Goal: Navigation & Orientation: Find specific page/section

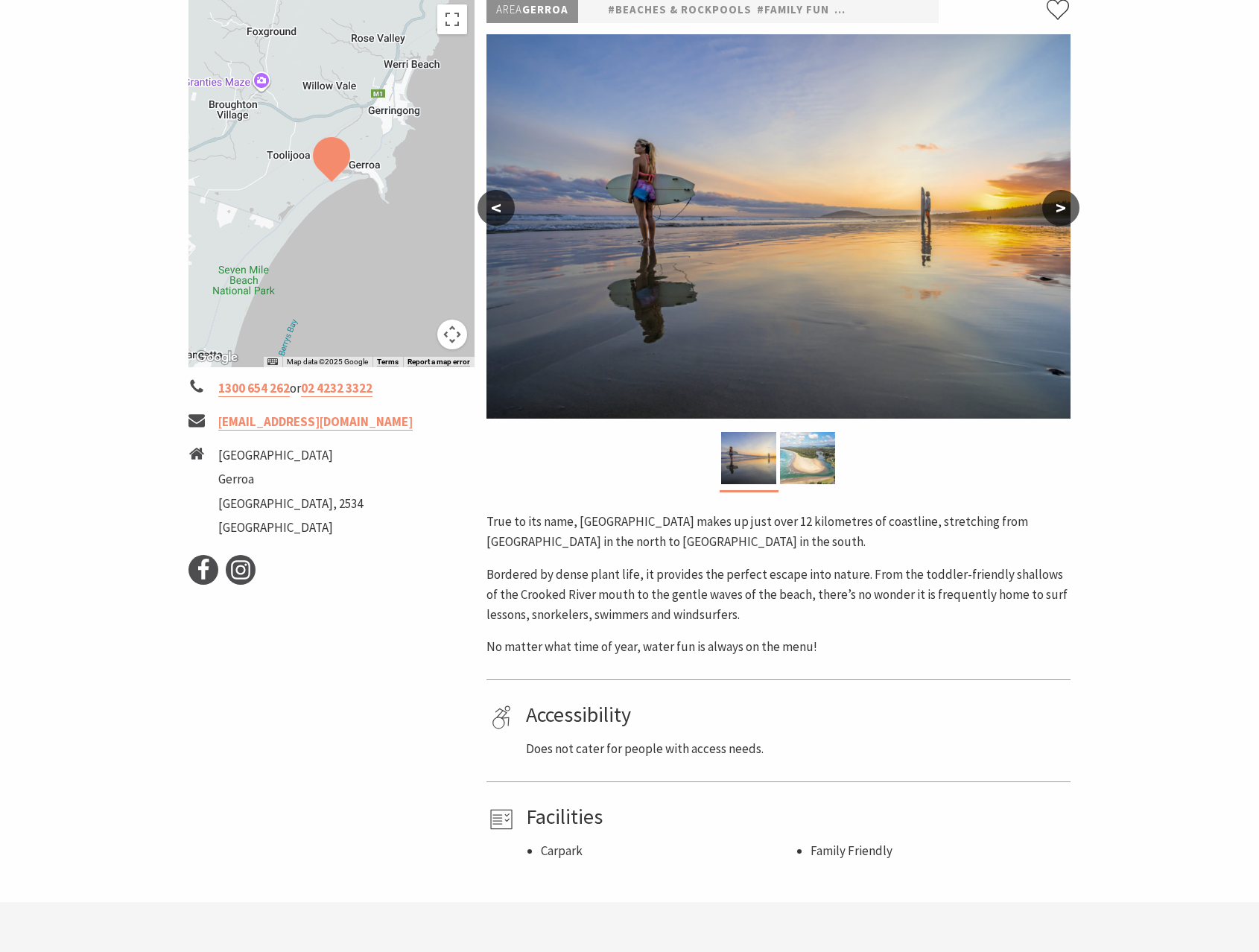
scroll to position [18, 0]
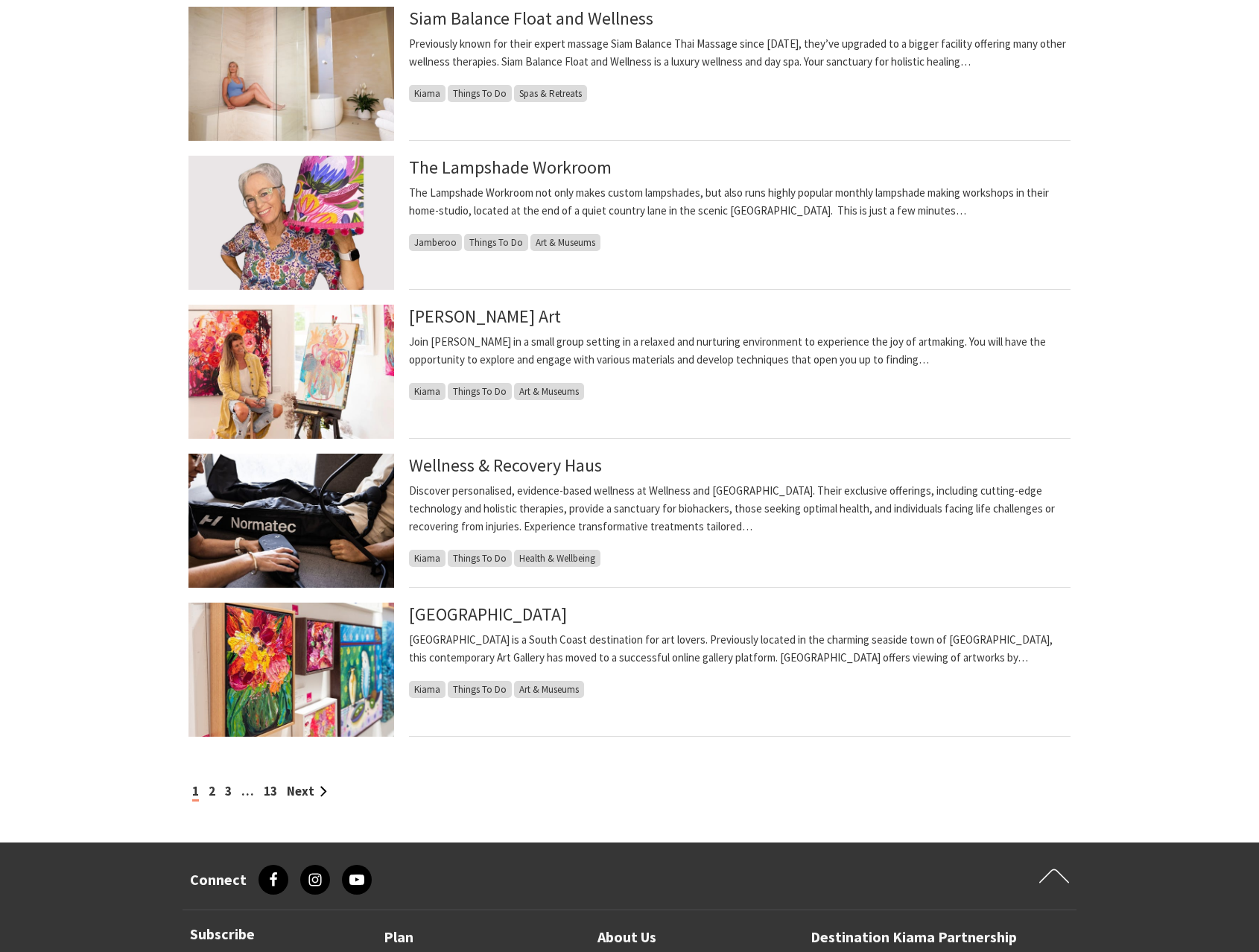
scroll to position [1210, 0]
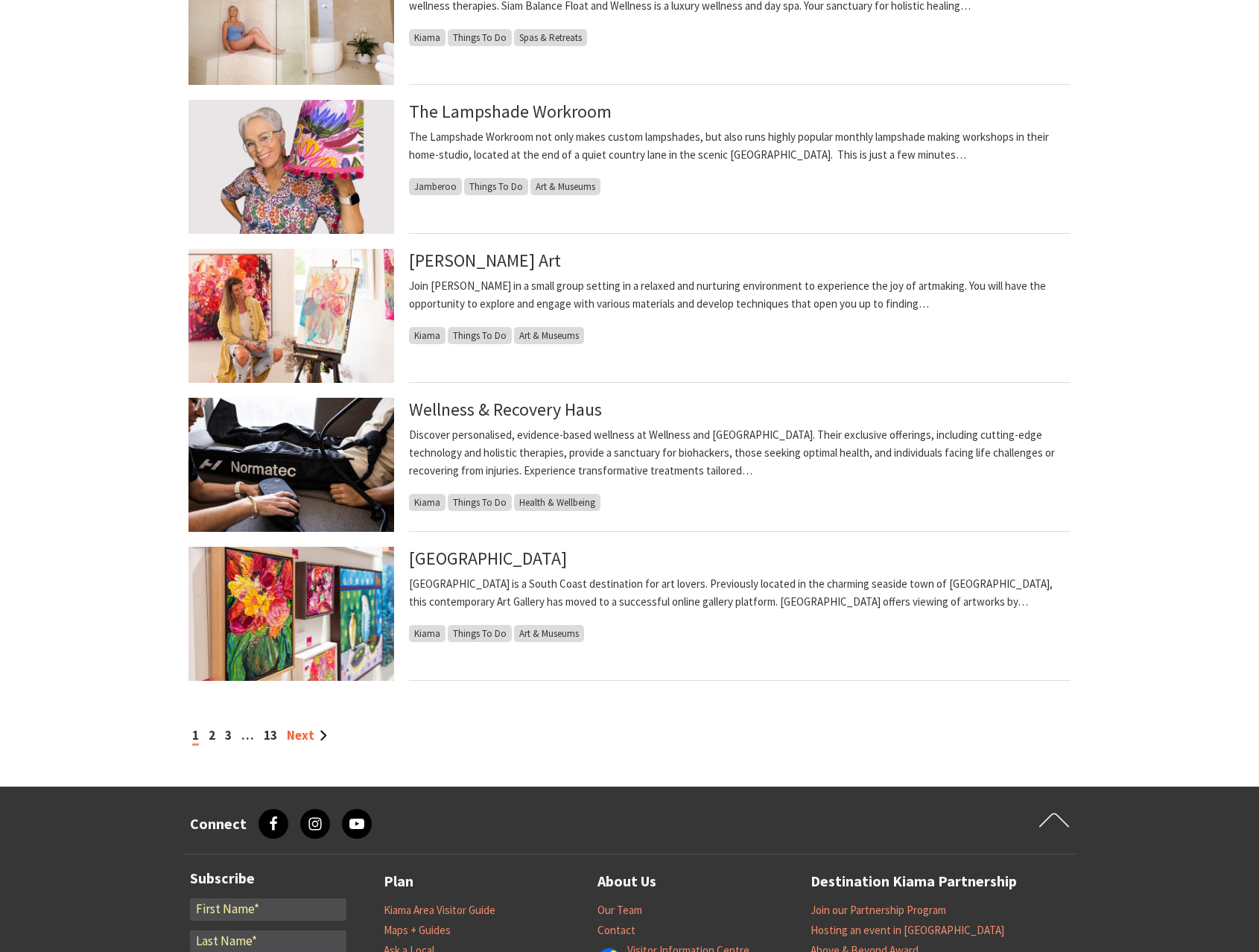
click at [313, 733] on link "Next" at bounding box center [307, 735] width 40 height 16
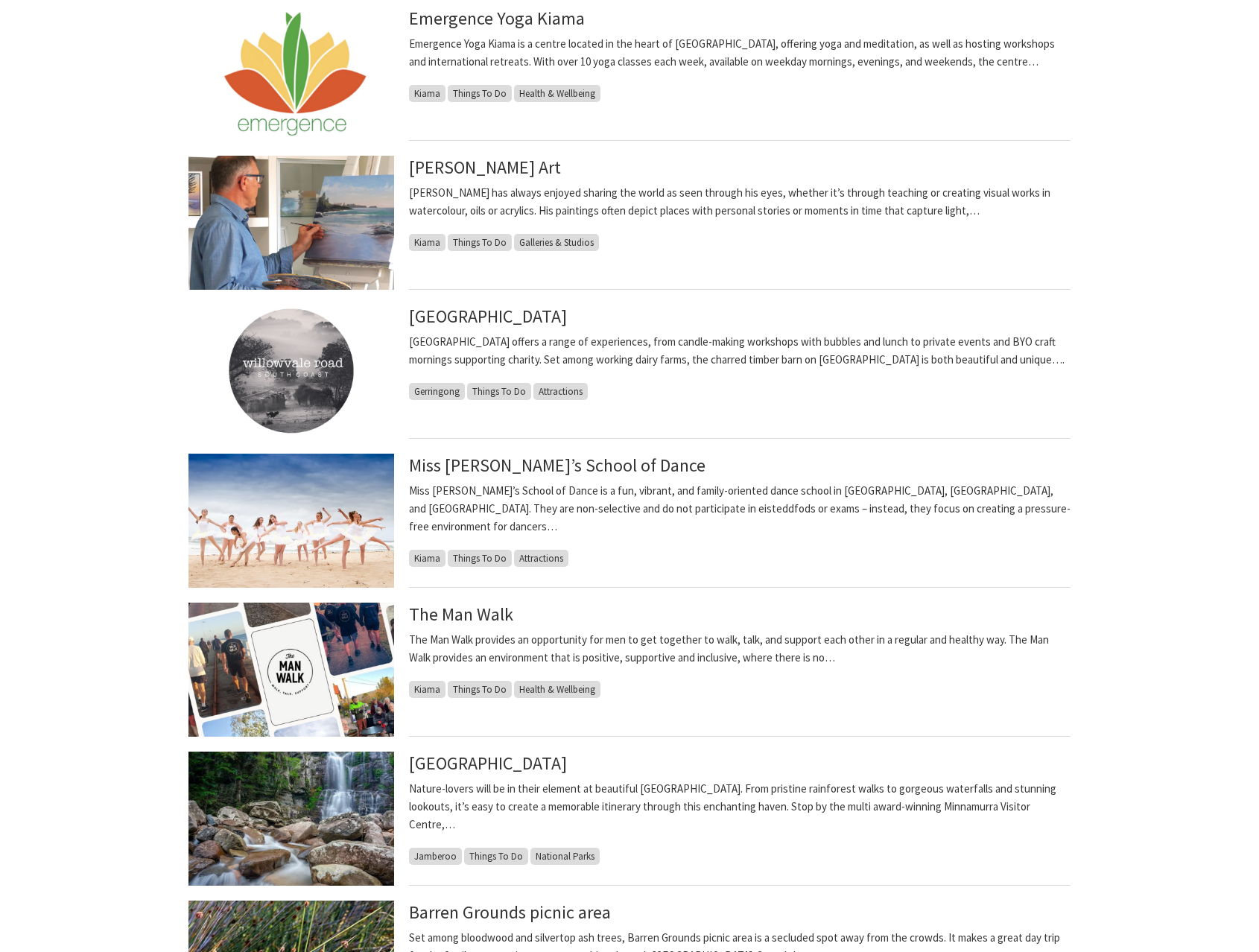
scroll to position [428, 0]
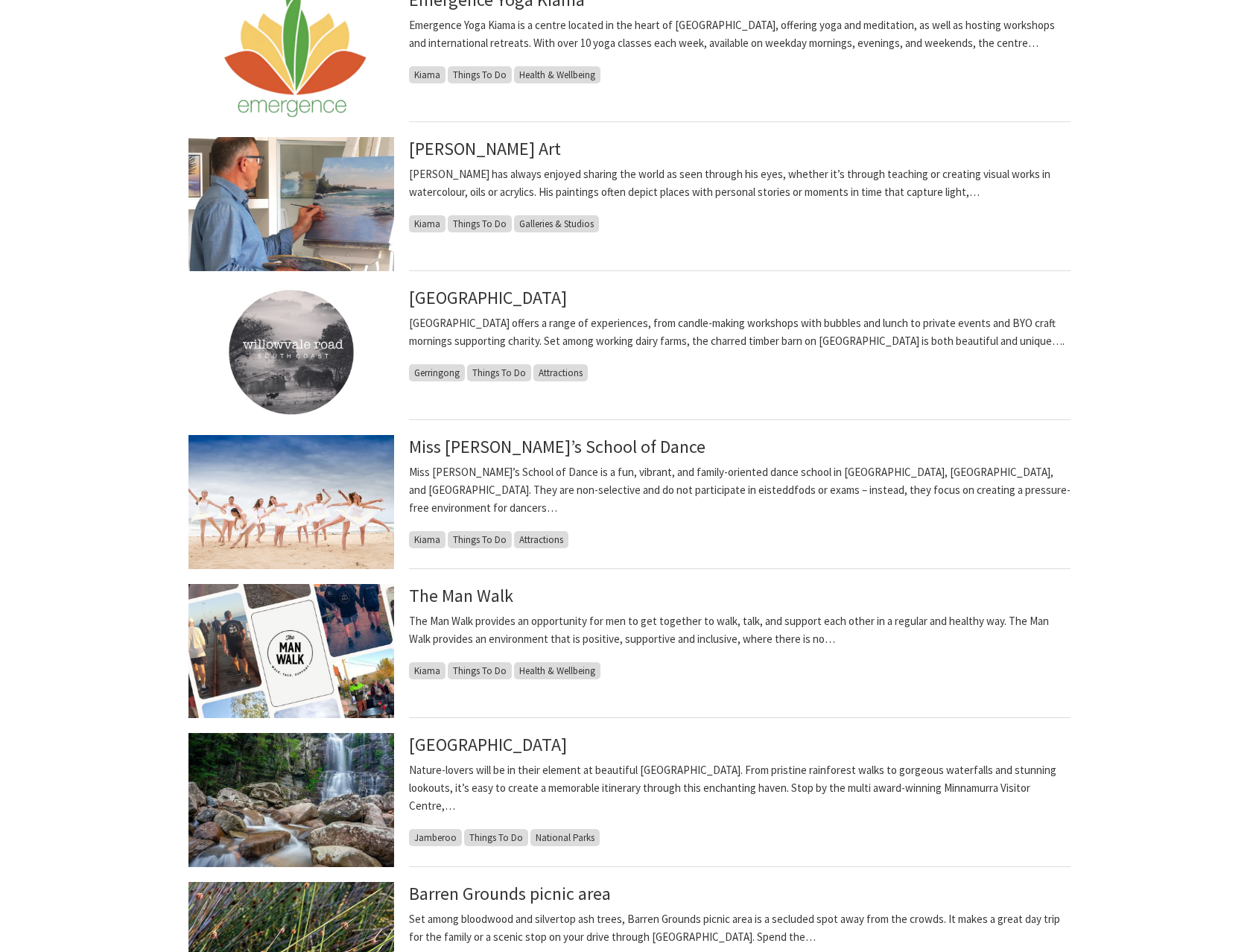
click at [331, 658] on img at bounding box center [291, 651] width 206 height 134
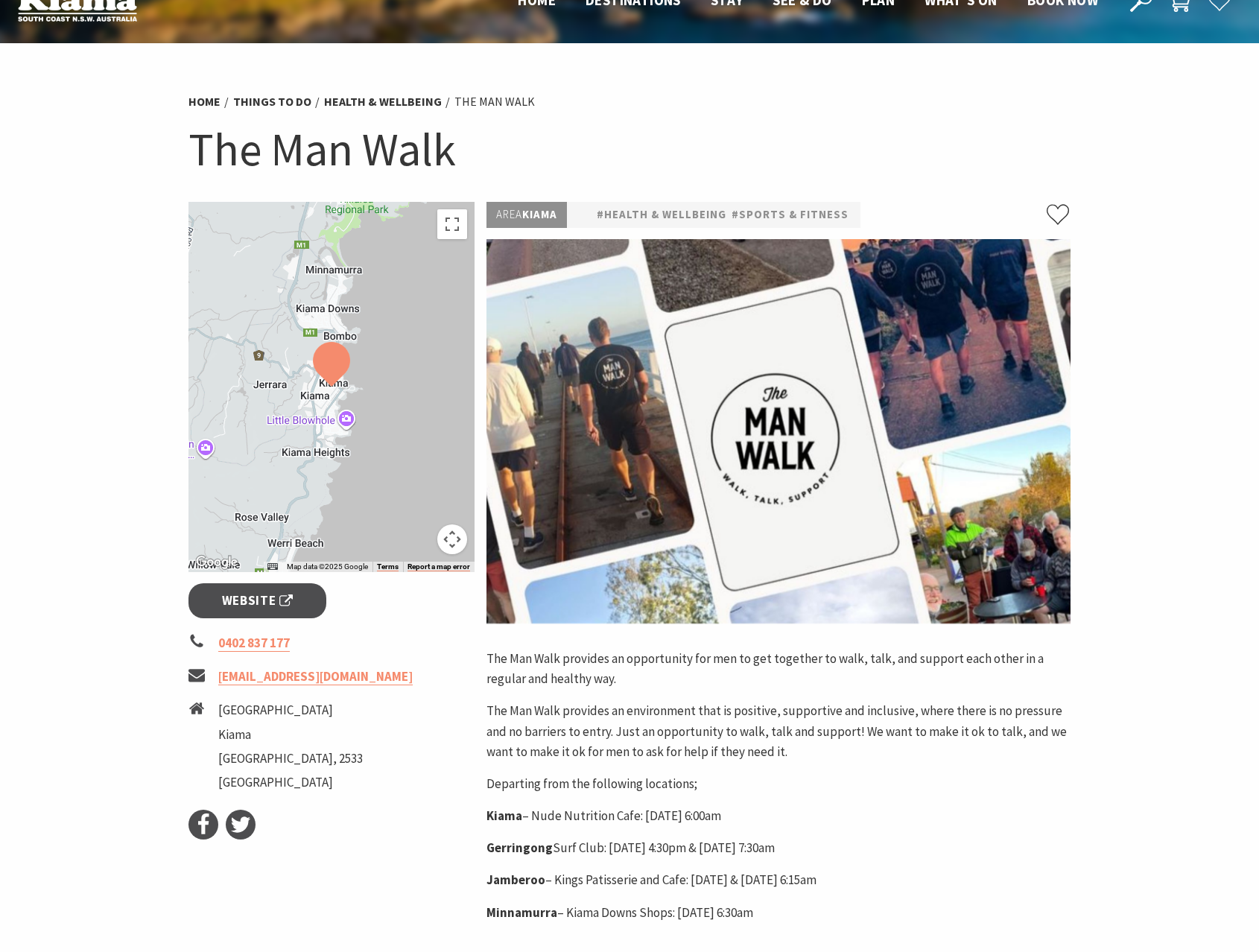
scroll to position [56, 0]
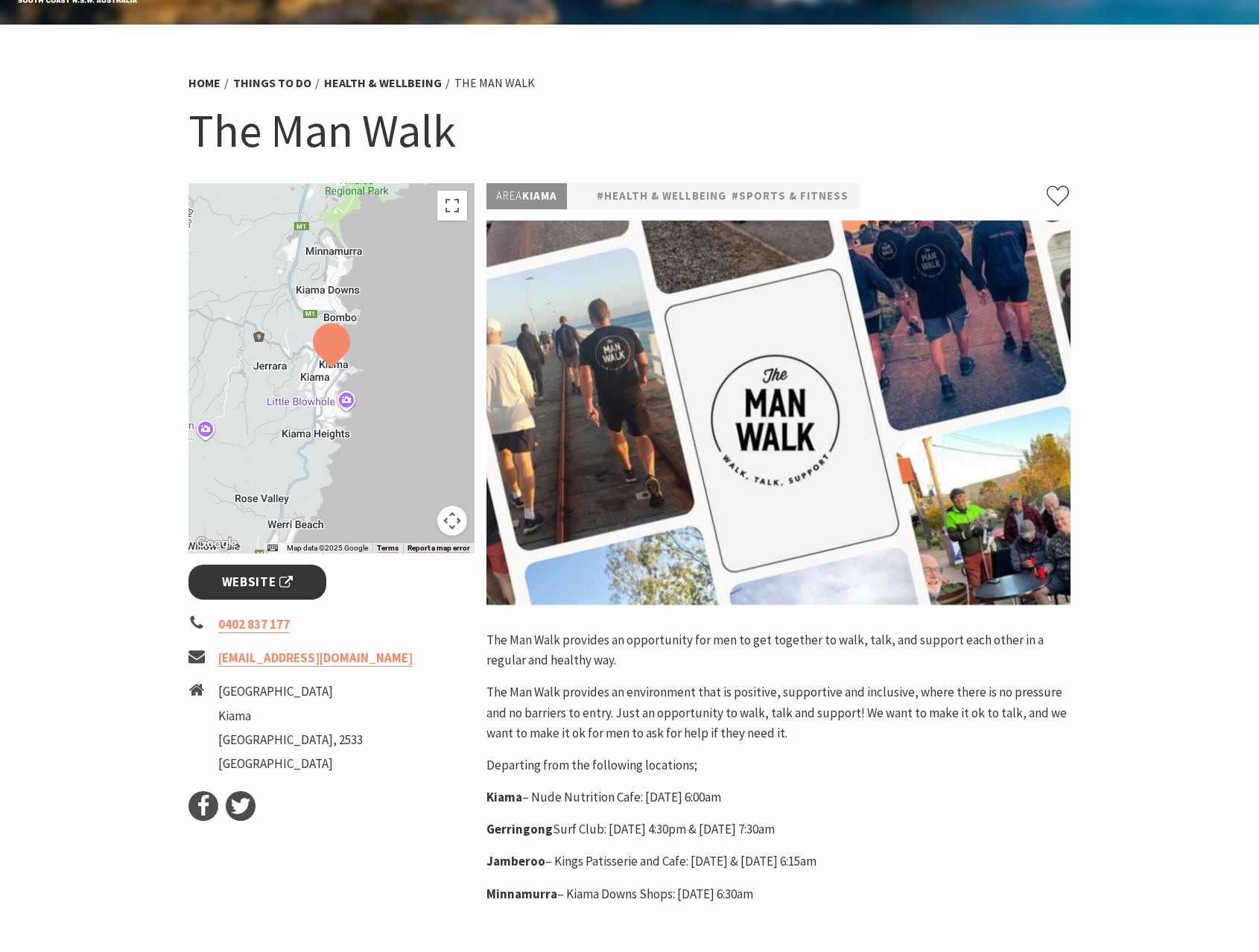
click at [262, 582] on span "Website" at bounding box center [258, 582] width 72 height 20
